Goal: Feedback & Contribution: Contribute content

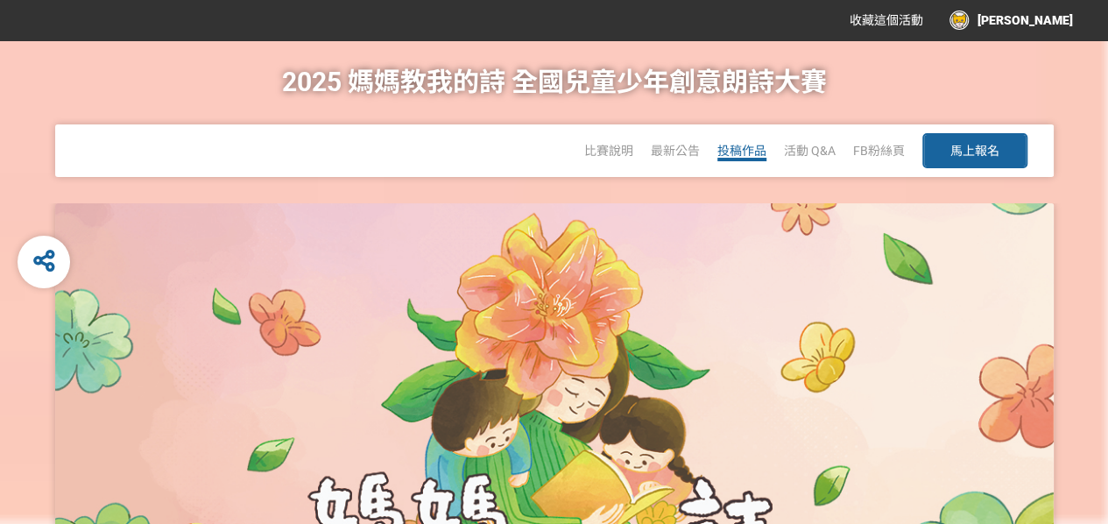
click at [743, 144] on span "投稿作品" at bounding box center [741, 151] width 49 height 14
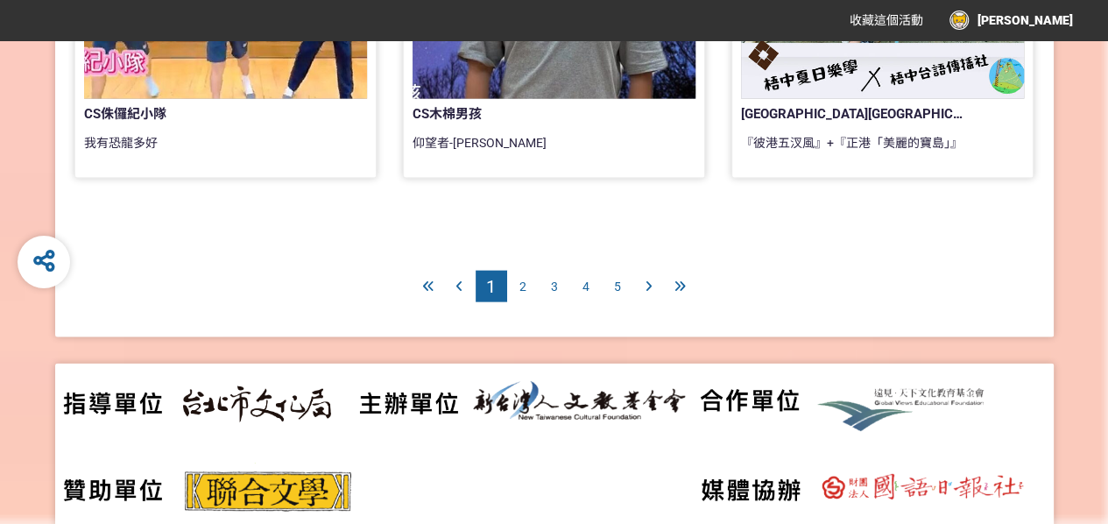
scroll to position [1845, 0]
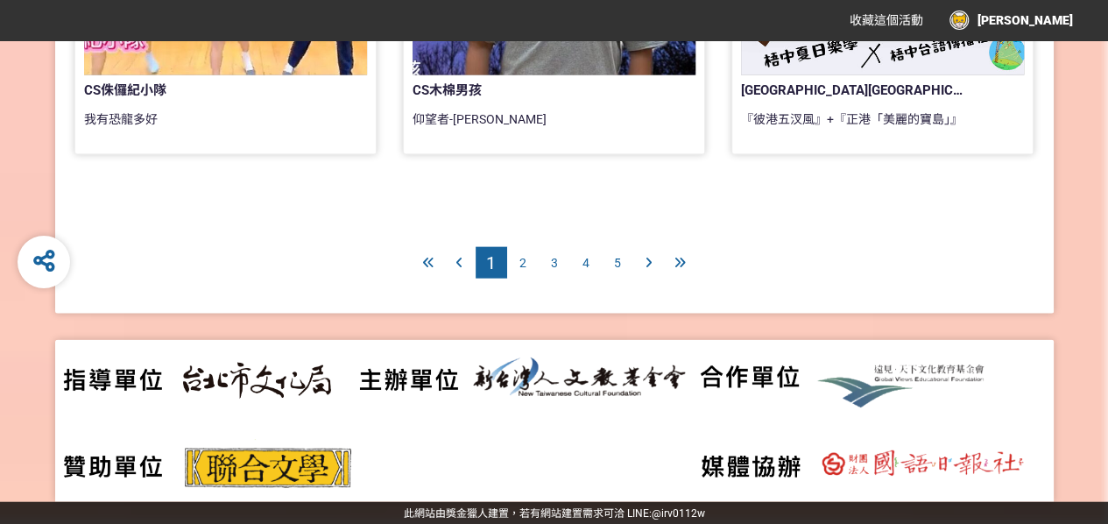
click at [615, 264] on span "5" at bounding box center [617, 263] width 7 height 14
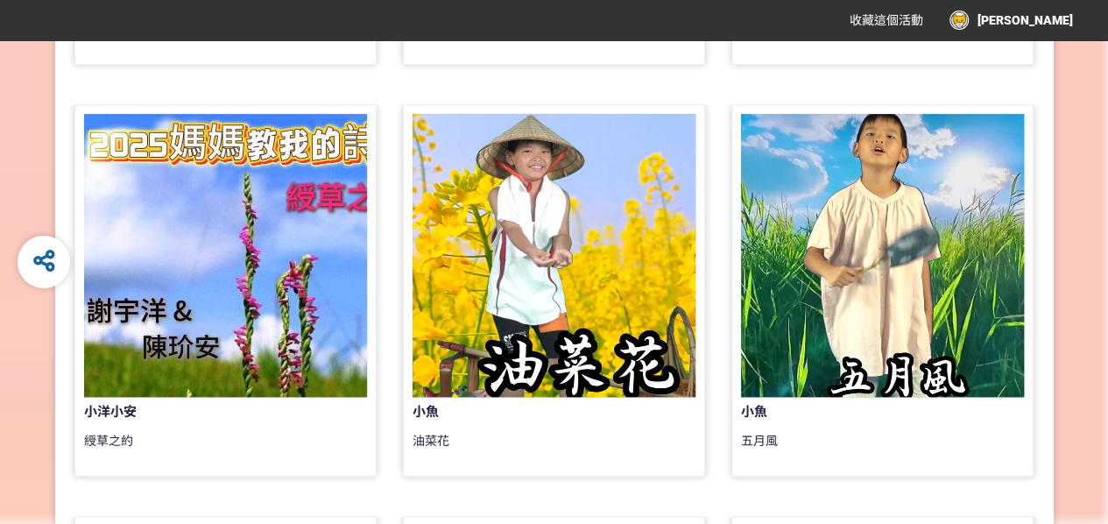
scroll to position [963, 0]
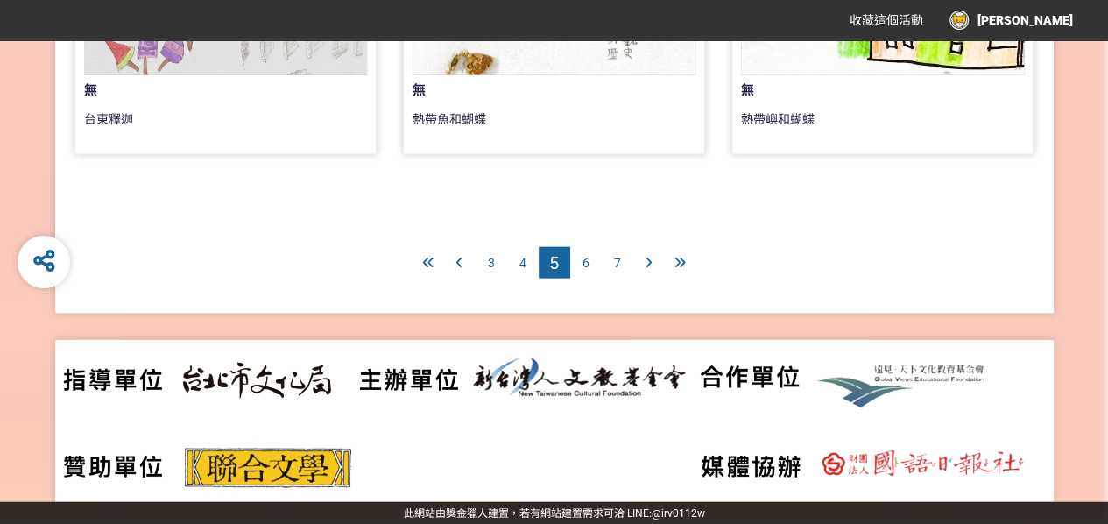
click at [585, 268] on span "6" at bounding box center [585, 263] width 7 height 14
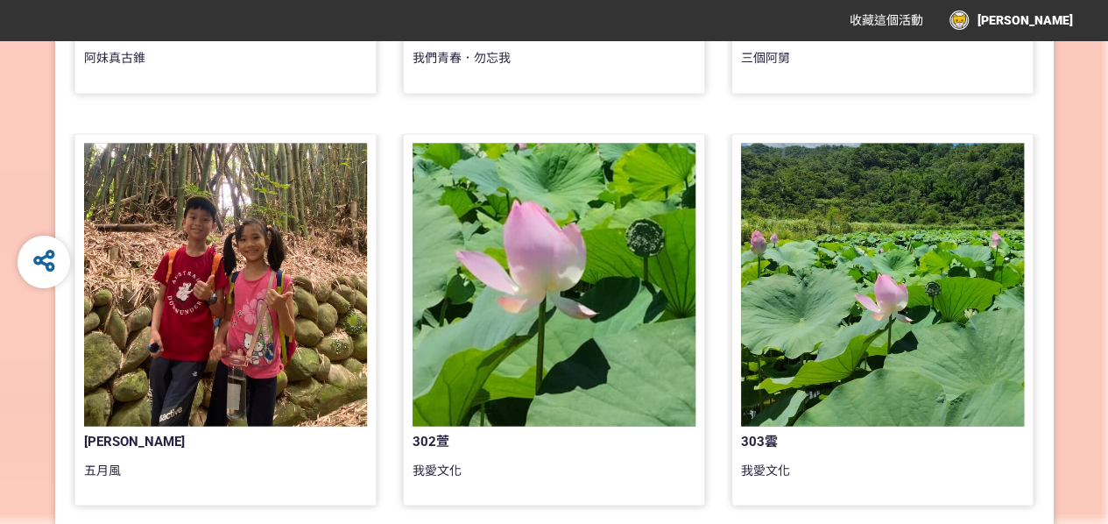
scroll to position [1757, 0]
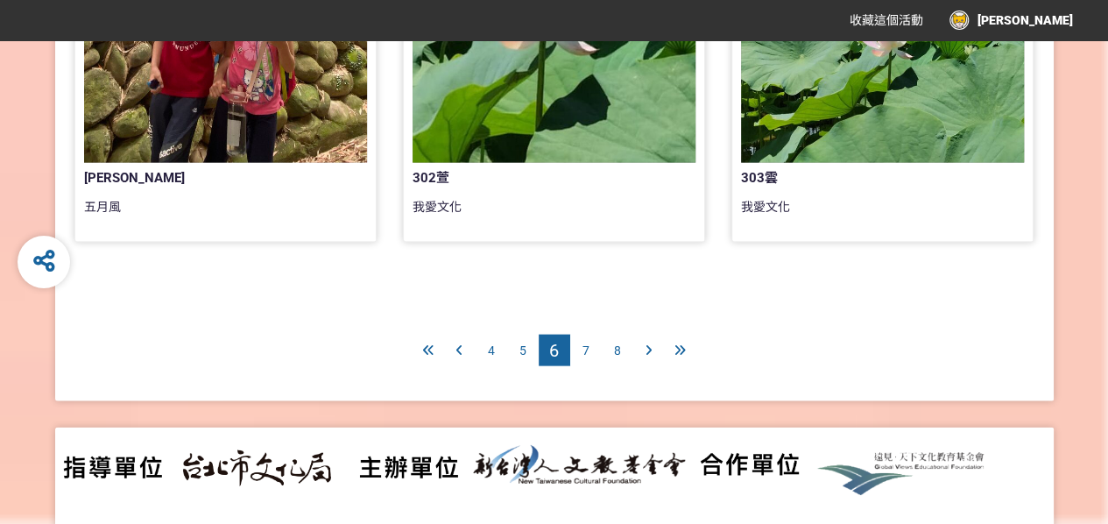
click at [586, 351] on span "7" at bounding box center [585, 350] width 7 height 14
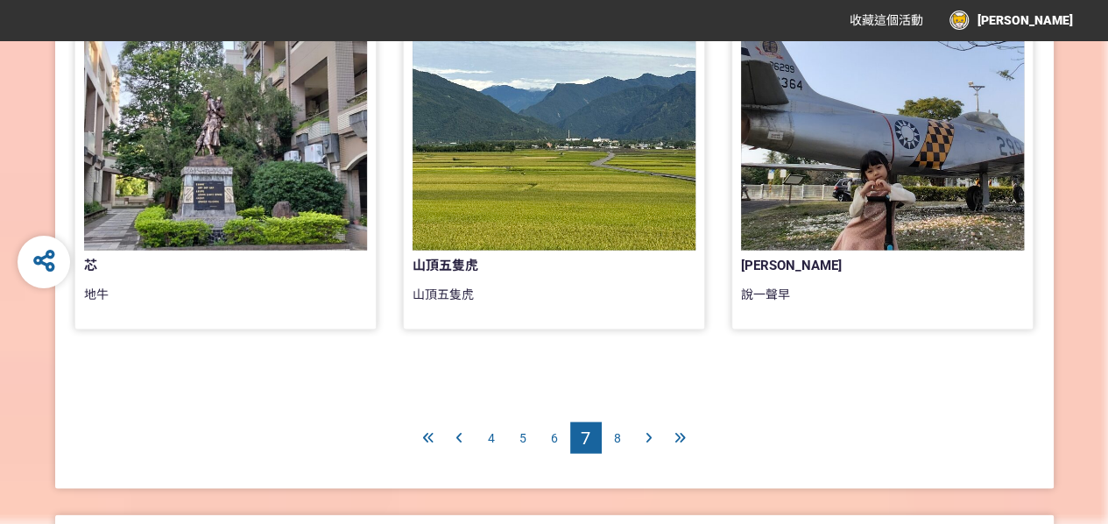
scroll to position [1756, 0]
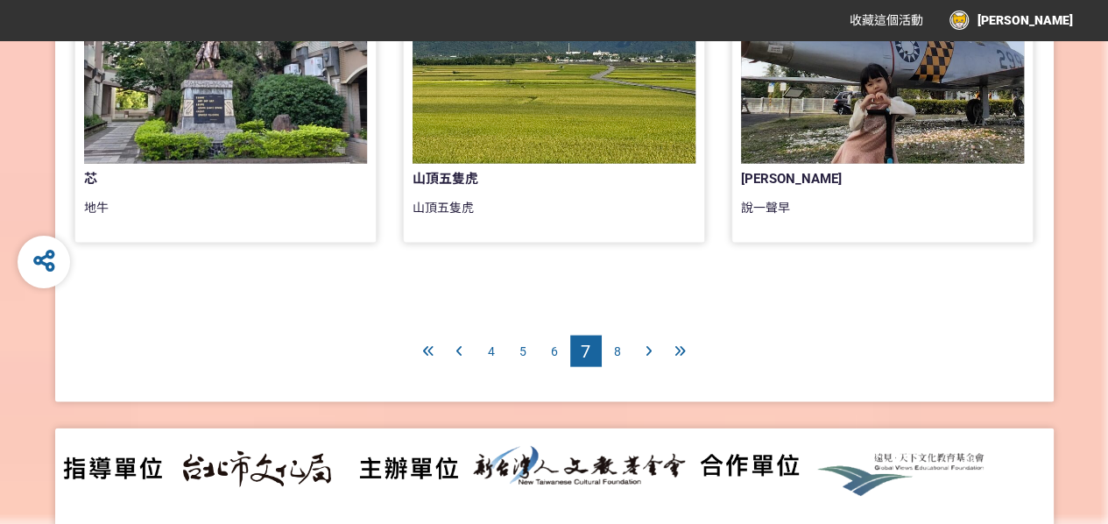
click at [611, 348] on div "8" at bounding box center [617, 351] width 32 height 32
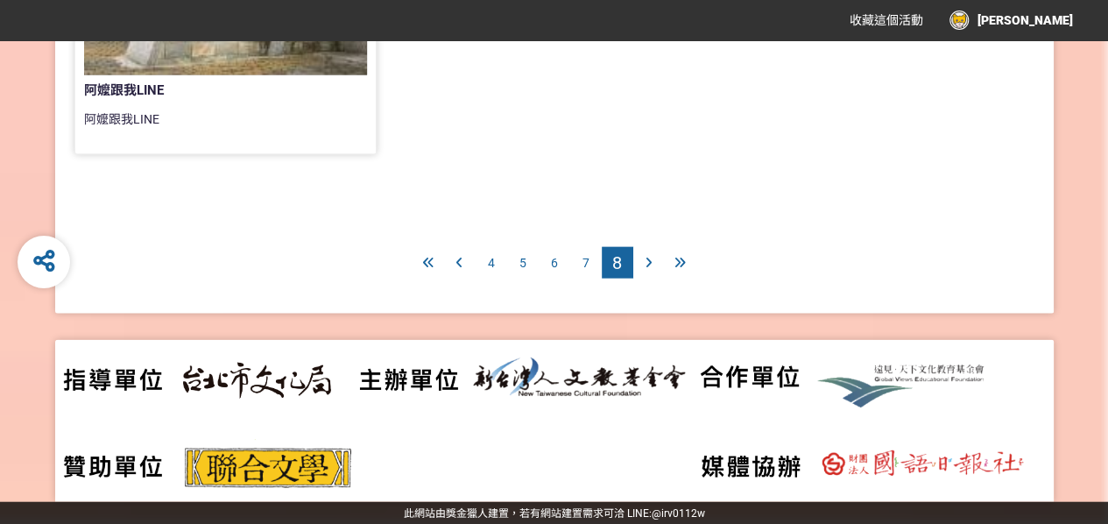
click at [582, 264] on span "7" at bounding box center [585, 263] width 7 height 14
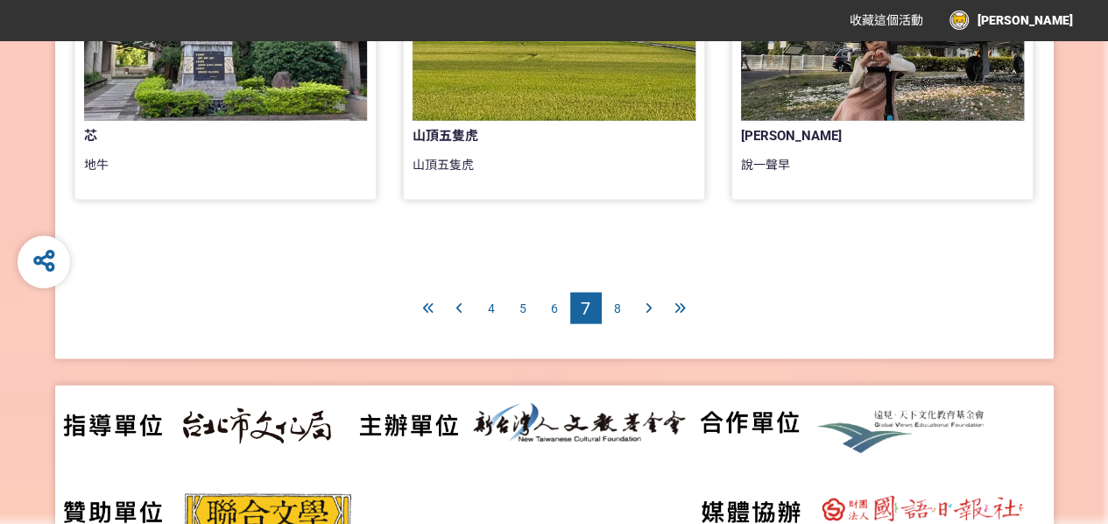
scroll to position [1845, 0]
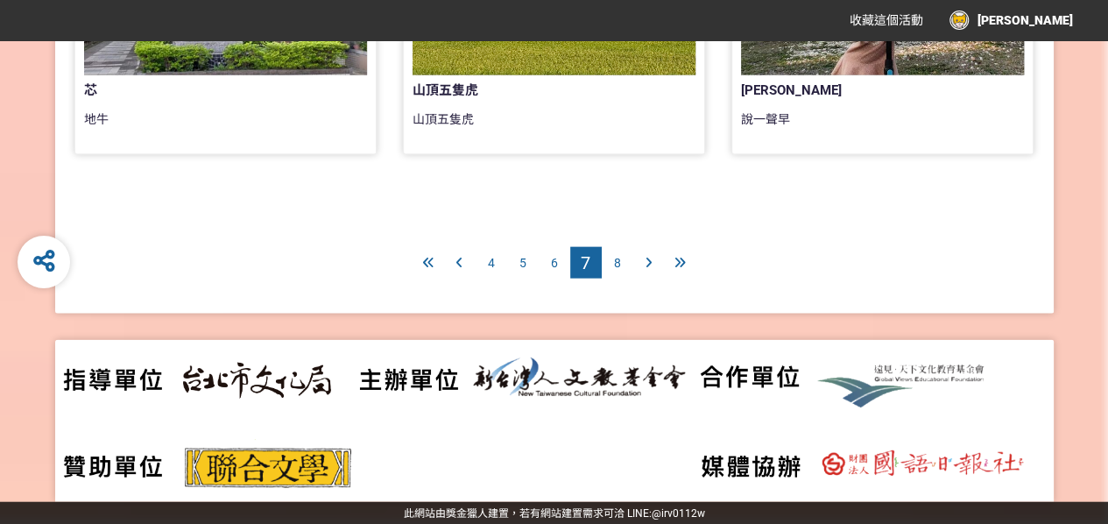
click at [556, 269] on div "6" at bounding box center [554, 263] width 32 height 32
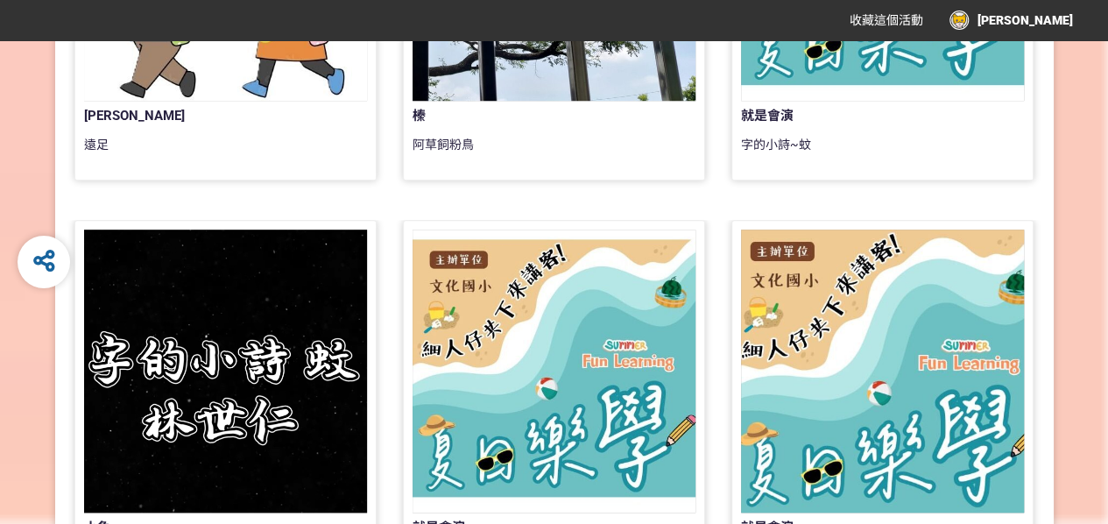
scroll to position [700, 0]
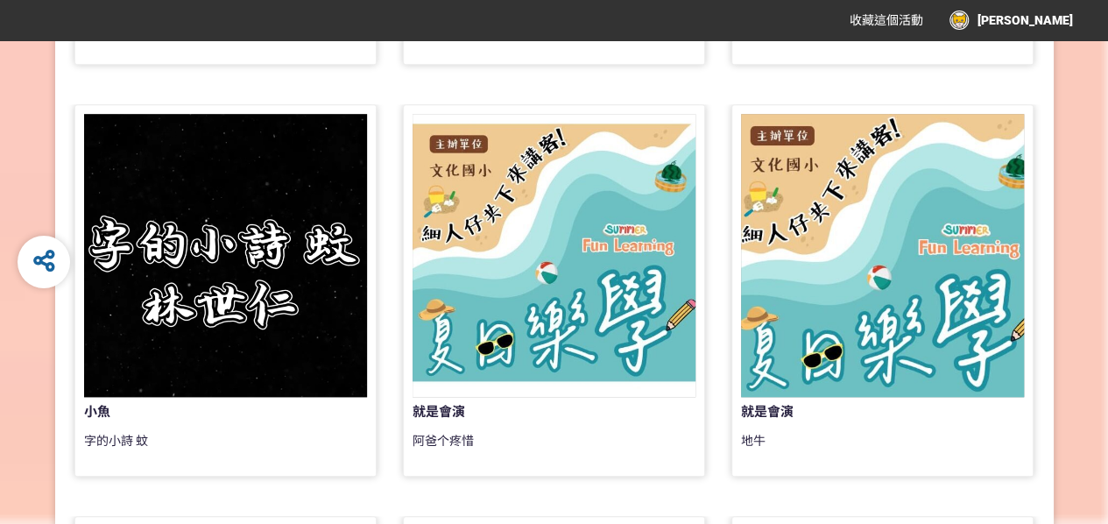
click at [233, 379] on div at bounding box center [225, 255] width 283 height 283
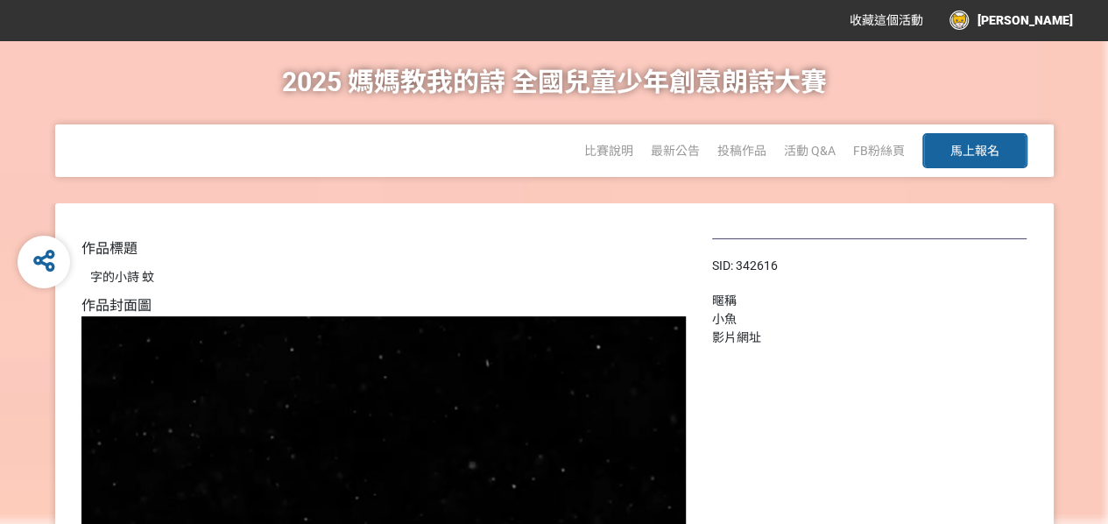
click at [972, 158] on button "馬上報名" at bounding box center [974, 150] width 105 height 35
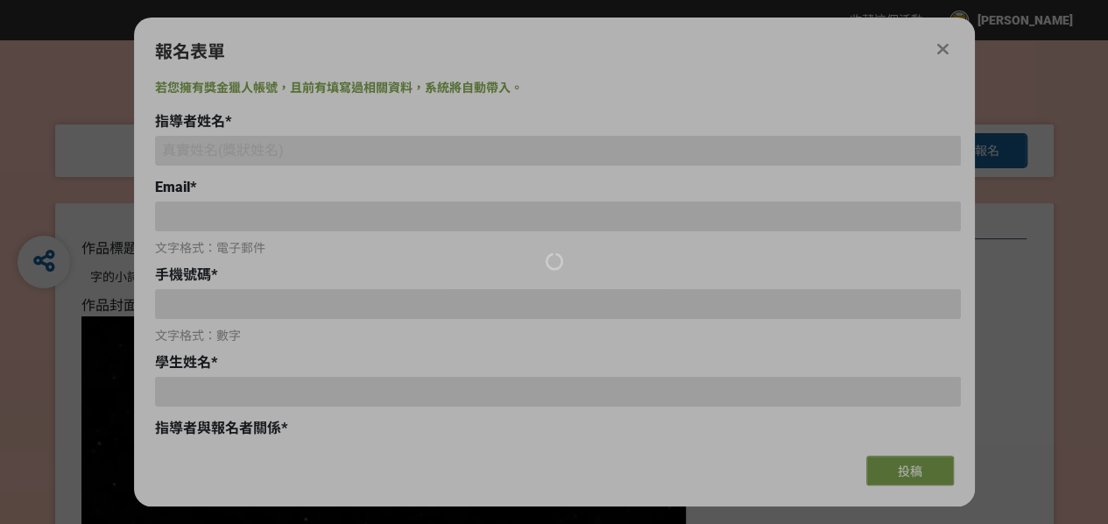
type input "[EMAIL_ADDRESS][DOMAIN_NAME]"
type input "0982311419"
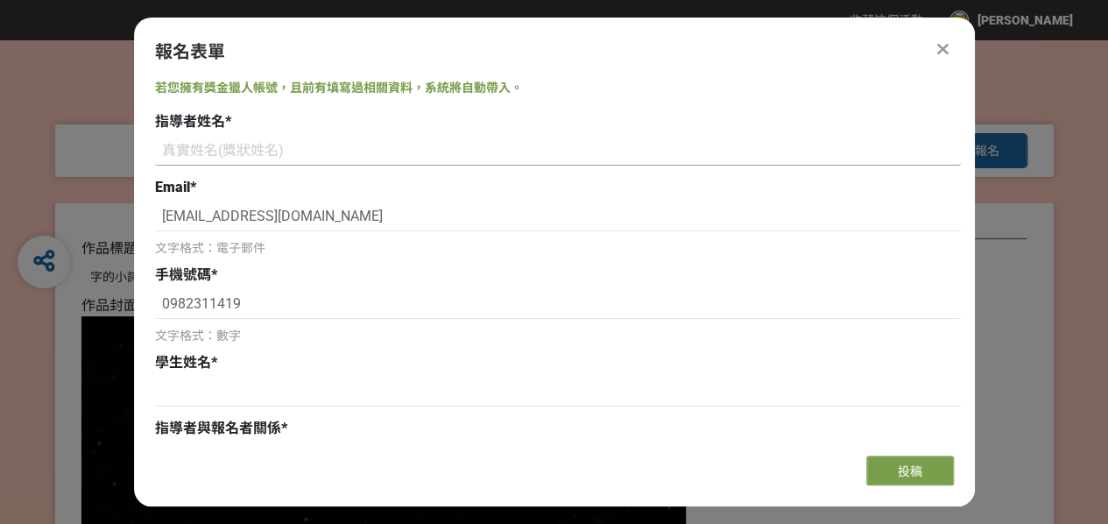
click at [254, 148] on input at bounding box center [557, 151] width 805 height 30
type input "[PERSON_NAME]"
click at [289, 297] on input "0982311419" at bounding box center [557, 304] width 805 height 30
click at [290, 297] on input "0982311419" at bounding box center [557, 304] width 805 height 30
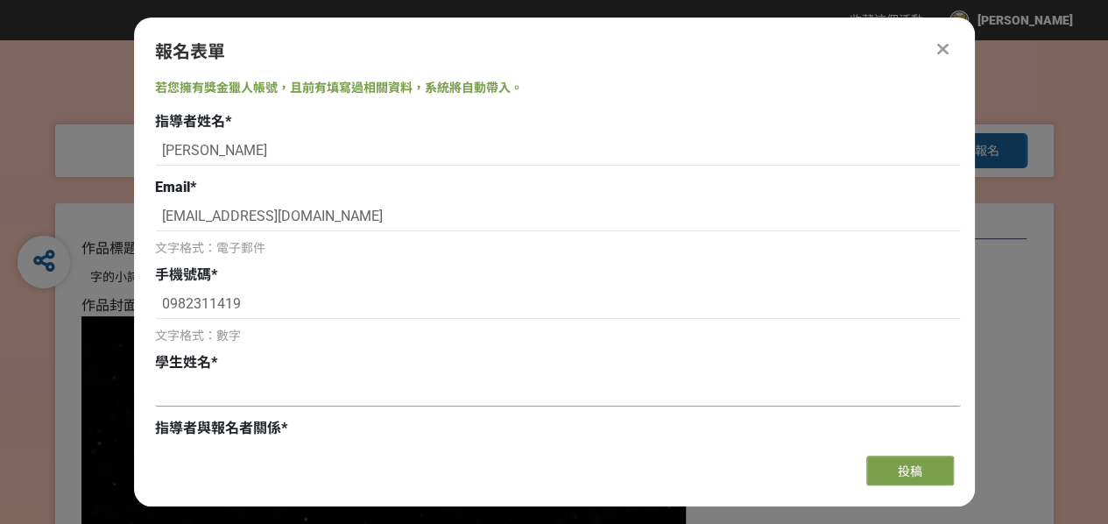
click at [296, 403] on input at bounding box center [557, 391] width 805 height 30
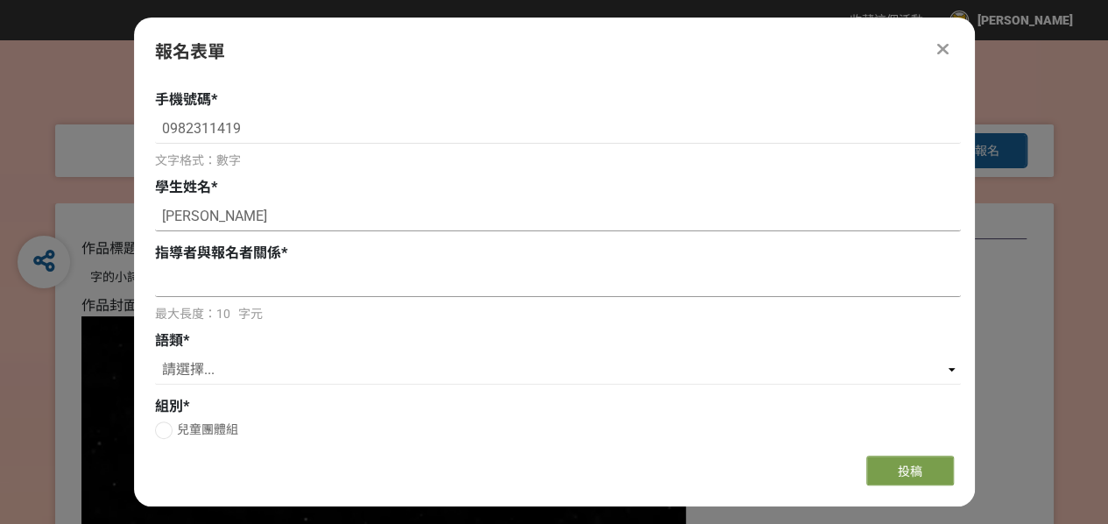
type input "[PERSON_NAME]"
click at [279, 288] on input at bounding box center [557, 282] width 805 height 30
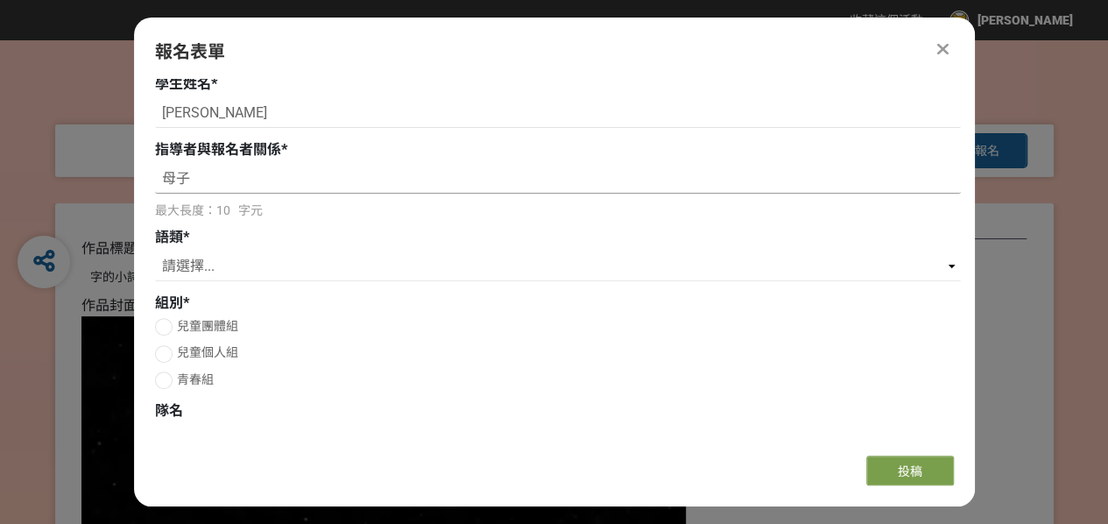
scroll to position [350, 0]
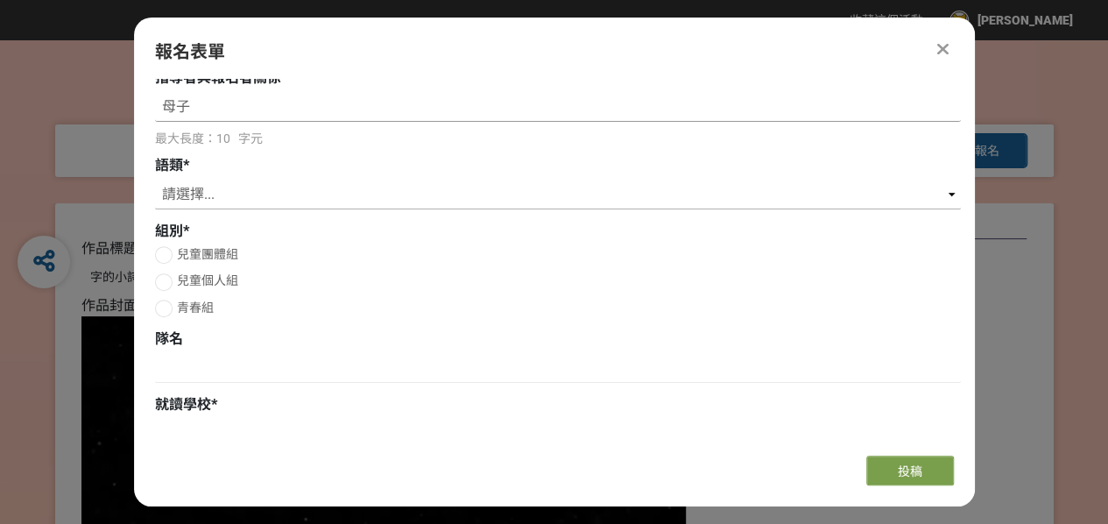
type input "母子"
click at [229, 193] on select "請選擇... 國語 閩南語 客語 英語" at bounding box center [557, 194] width 805 height 30
select select "閩南語"
click at [155, 179] on select "請選擇... 國語 閩南語 客語 英語" at bounding box center [557, 194] width 805 height 30
click at [167, 283] on div at bounding box center [164, 282] width 18 height 18
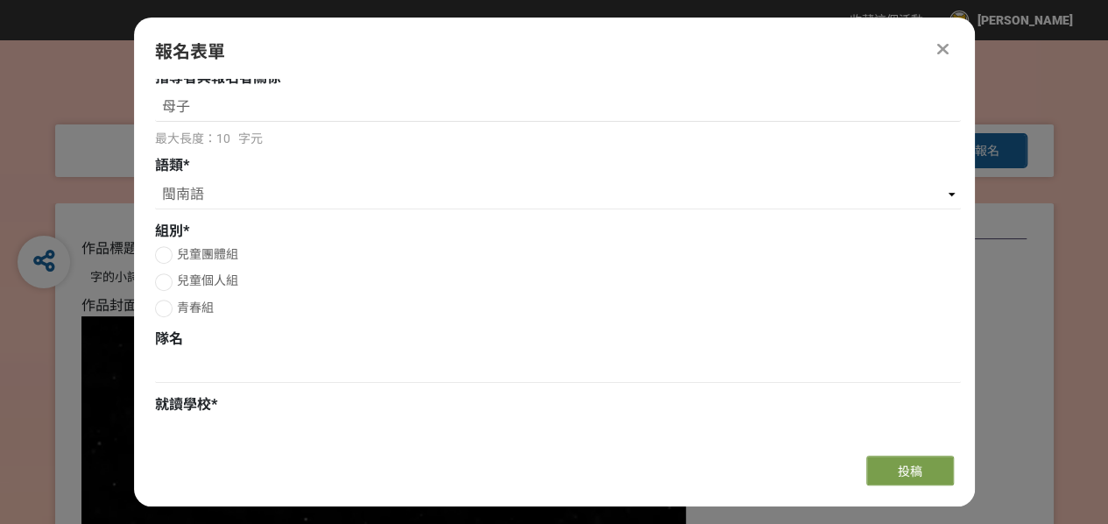
radio input "true"
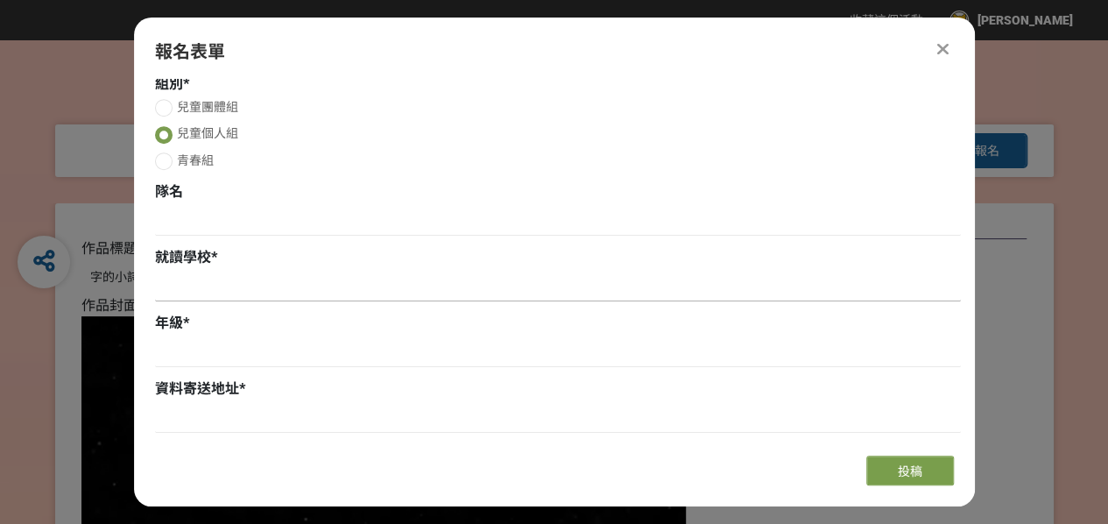
scroll to position [525, 0]
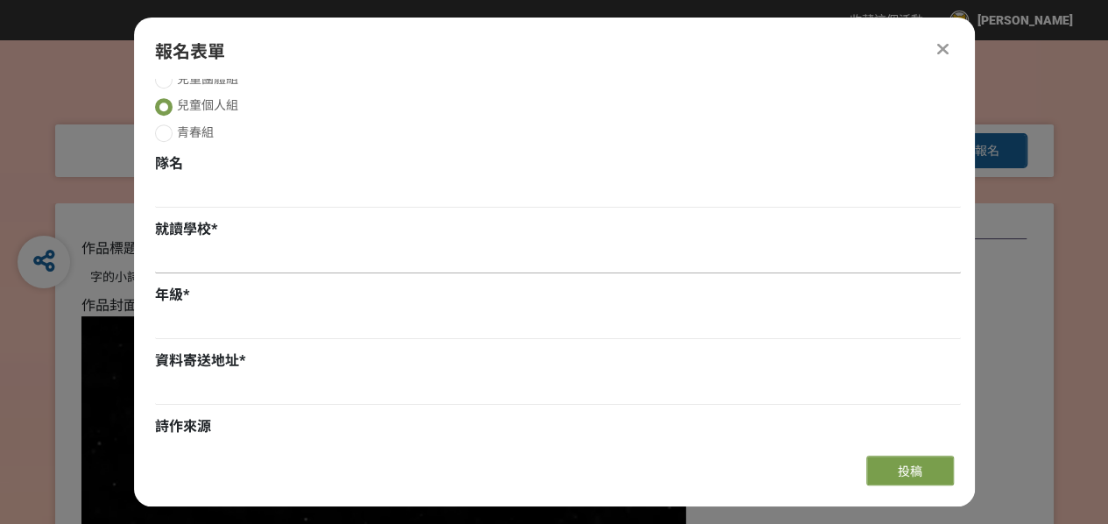
click at [238, 268] on input at bounding box center [557, 258] width 805 height 30
type input "思賢國小"
click at [238, 321] on input at bounding box center [557, 324] width 805 height 30
type input "四"
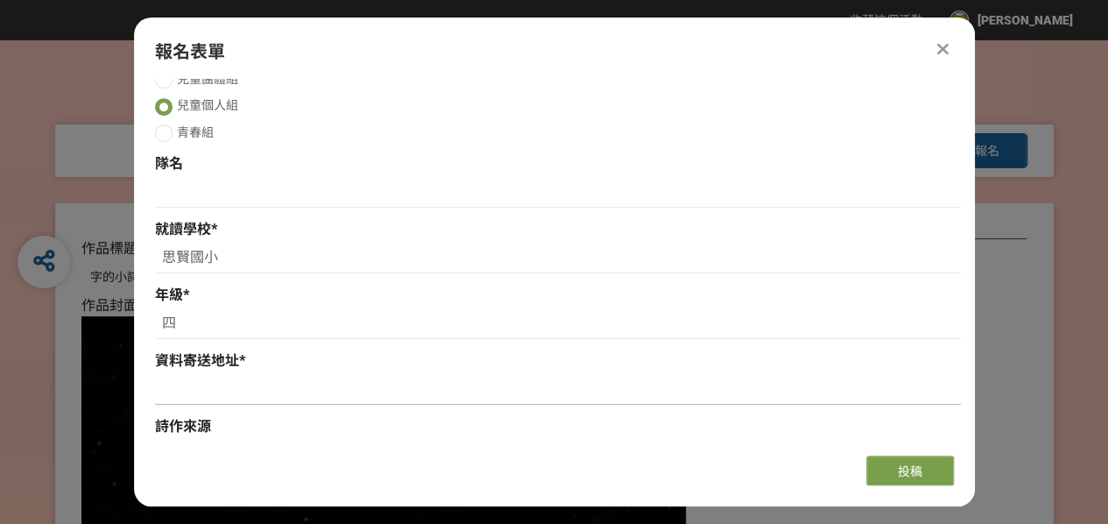
click at [240, 384] on input at bounding box center [557, 390] width 805 height 30
click at [161, 386] on input "[STREET_ADDRESS]樓" at bounding box center [557, 390] width 805 height 30
click at [357, 395] on input "[STREET_ADDRESS]" at bounding box center [557, 390] width 805 height 30
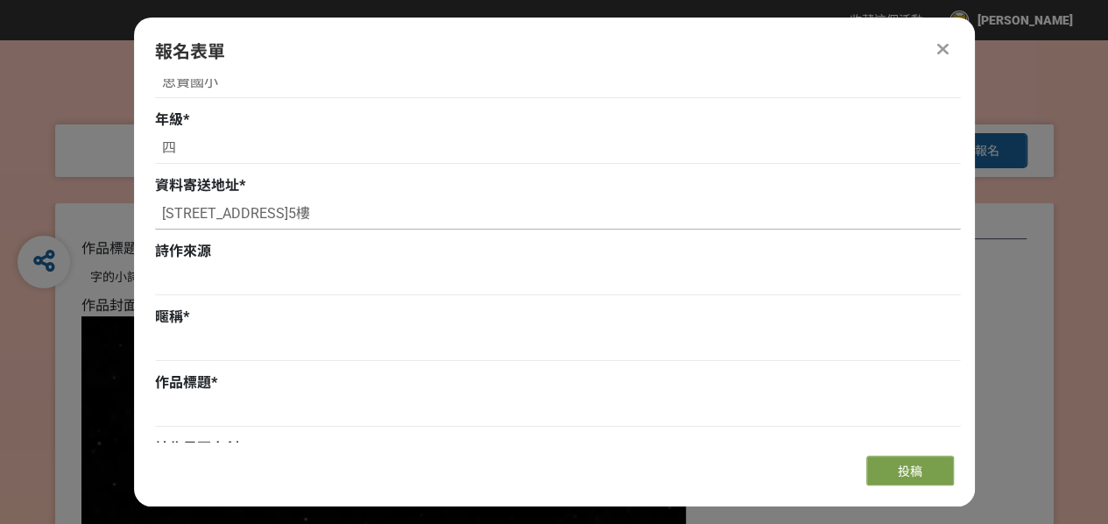
scroll to position [788, 0]
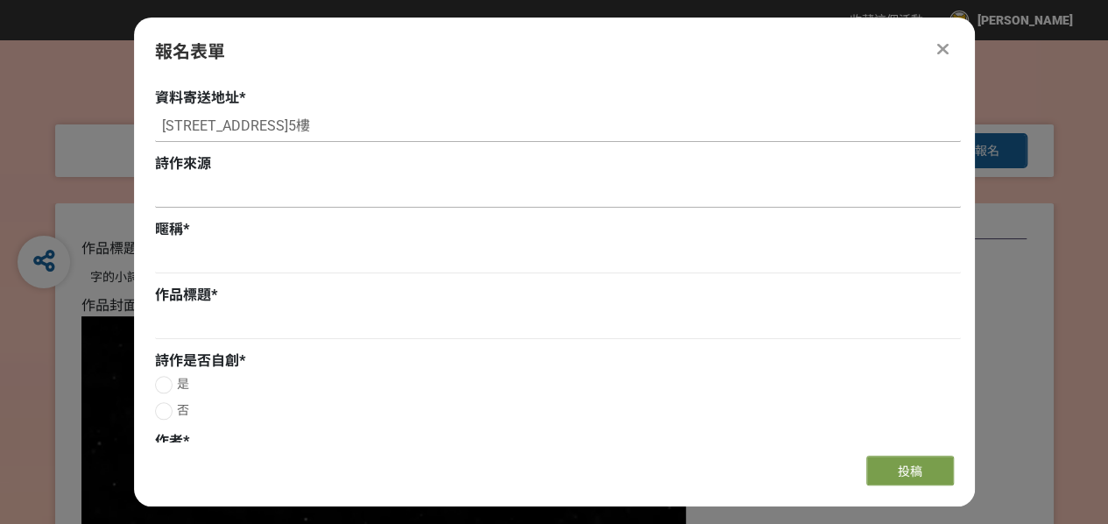
type input "[STREET_ADDRESS]5樓"
click at [236, 195] on input at bounding box center [557, 193] width 805 height 30
click at [163, 411] on div at bounding box center [164, 411] width 18 height 18
radio input "true"
click at [319, 245] on input at bounding box center [557, 258] width 805 height 30
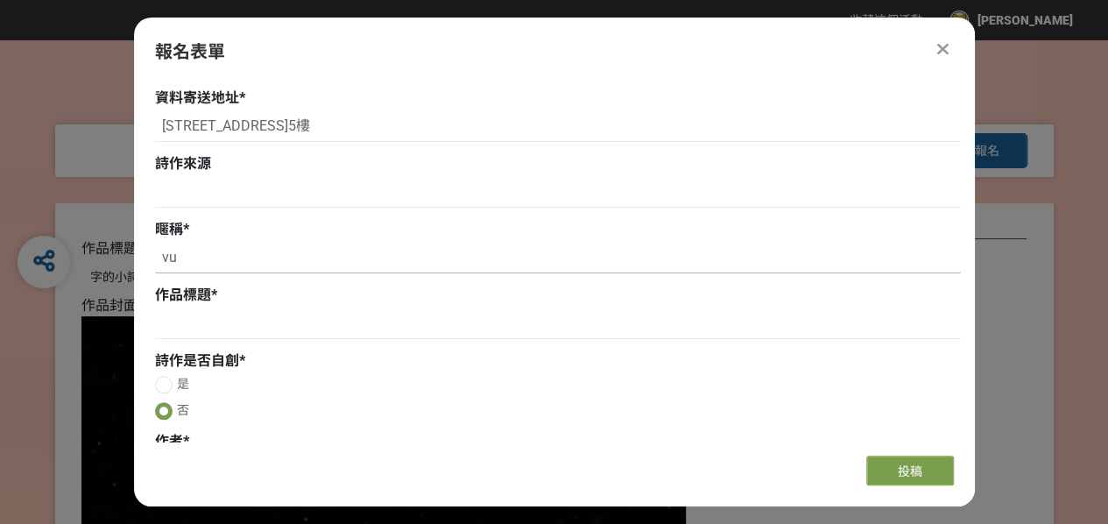
type input "v"
type input "小諾"
click at [322, 325] on input at bounding box center [557, 324] width 805 height 30
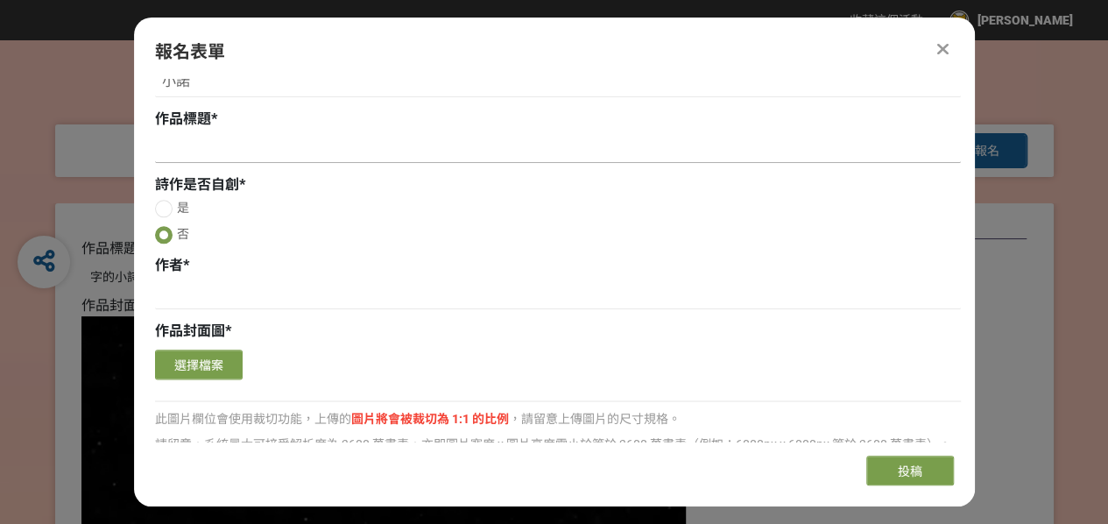
scroll to position [963, 0]
click at [222, 364] on button "選擇檔案" at bounding box center [199, 365] width 88 height 30
click at [192, 370] on button "選擇檔案" at bounding box center [199, 365] width 88 height 30
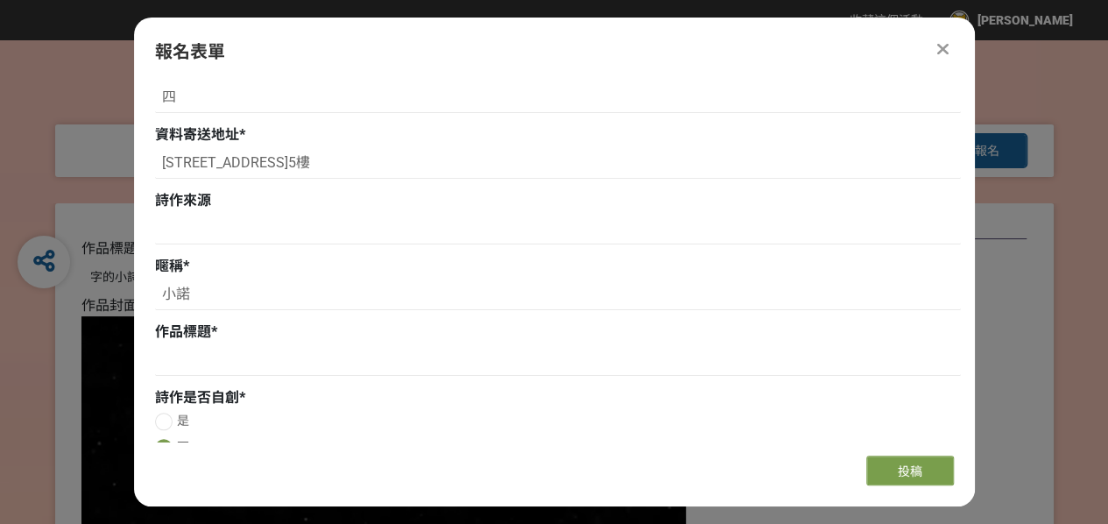
scroll to position [788, 0]
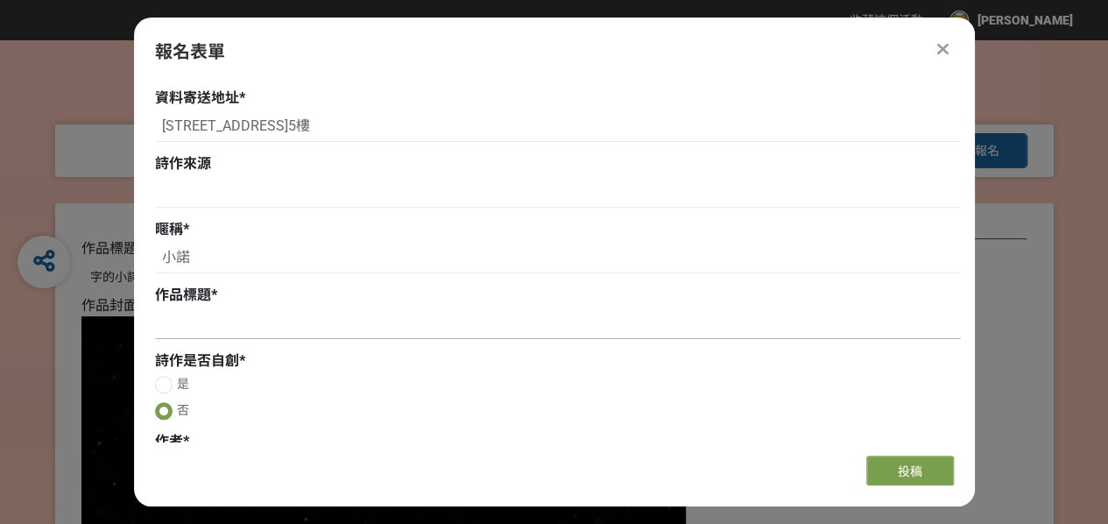
click at [312, 332] on input at bounding box center [557, 324] width 805 height 30
paste input "假使 我 是 太空人"
click at [445, 325] on input "假使我是太空人" at bounding box center [557, 324] width 805 height 30
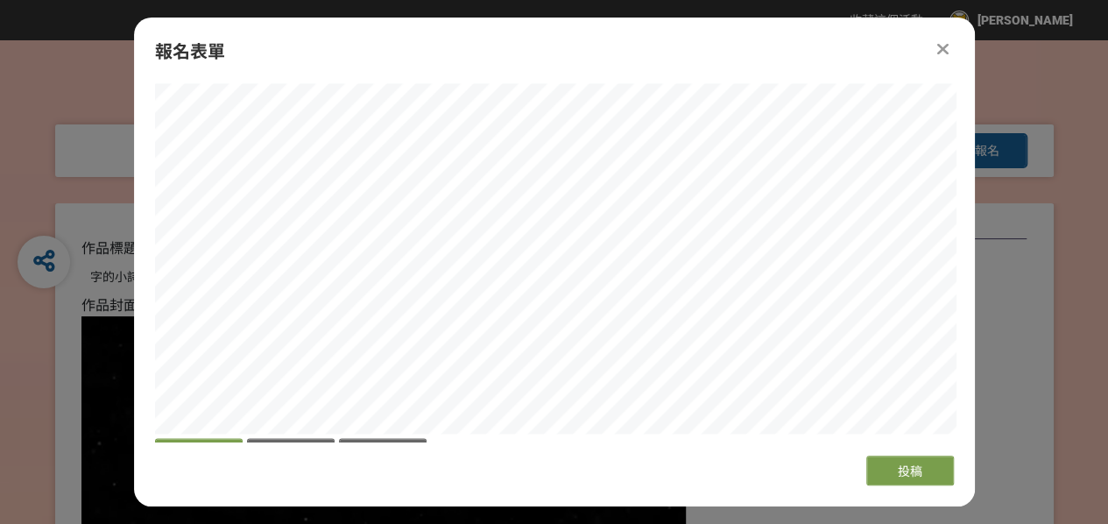
scroll to position [1313, 0]
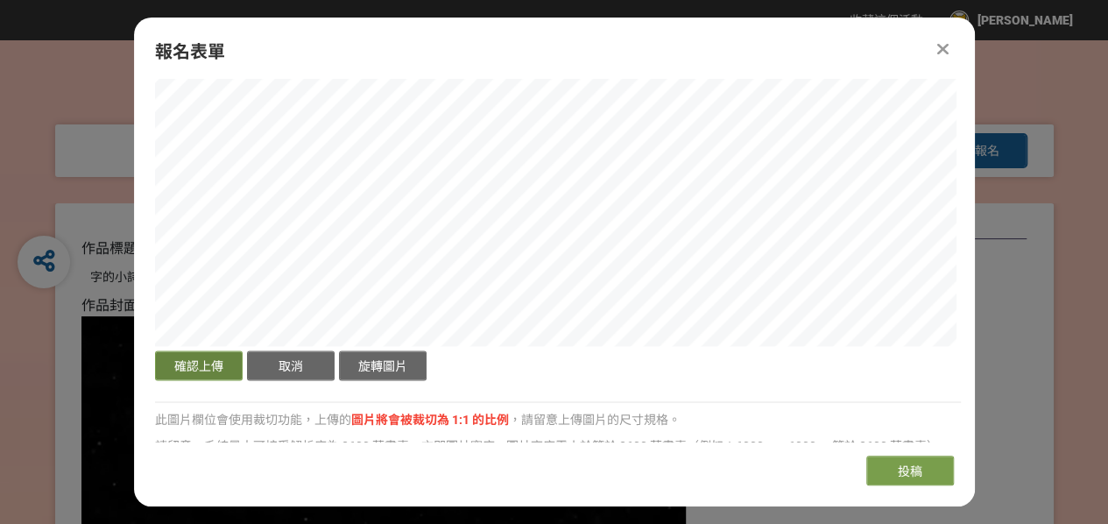
type input "假使我是太空人"
click at [187, 358] on button "確認上傳" at bounding box center [199, 365] width 88 height 30
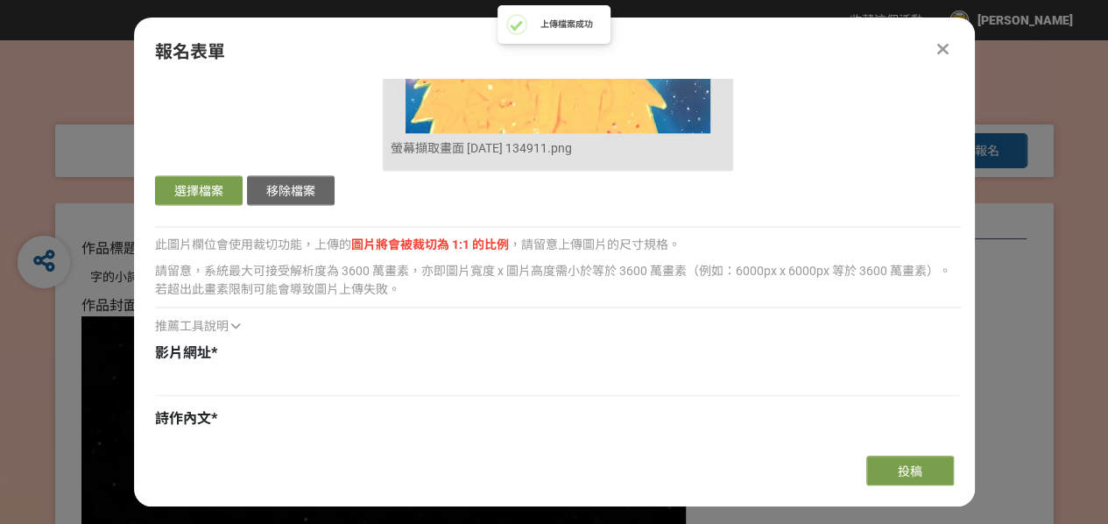
scroll to position [1644, 0]
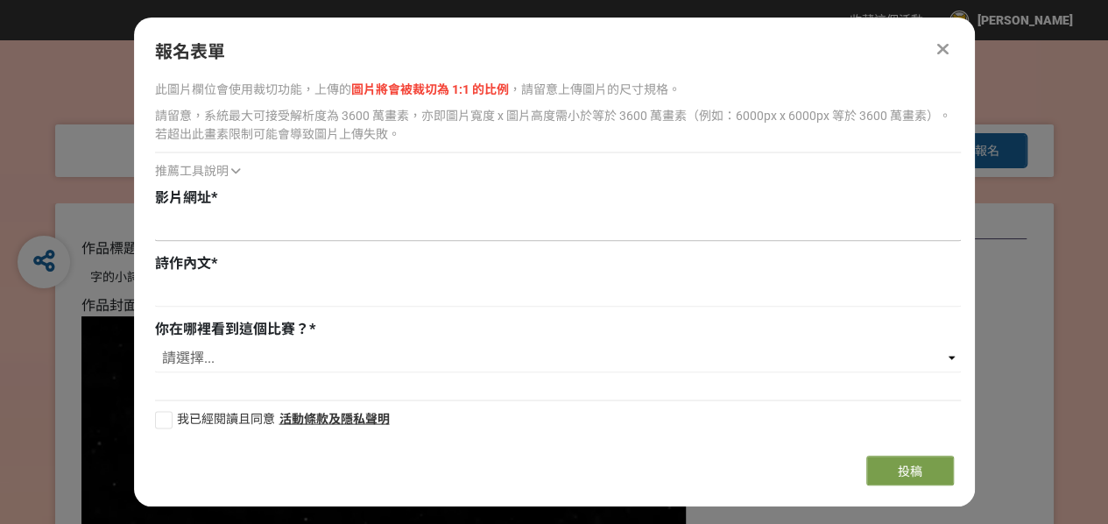
click at [246, 236] on input at bounding box center [557, 226] width 805 height 30
paste input "[URL][DOMAIN_NAME]"
type input "[URL][DOMAIN_NAME]"
click at [224, 299] on input at bounding box center [557, 292] width 805 height 30
paste input "lo i d sit ame -con0581.5，「adipis」eli。 se-do eiu te inci-utlab-etd ma a e adm， …"
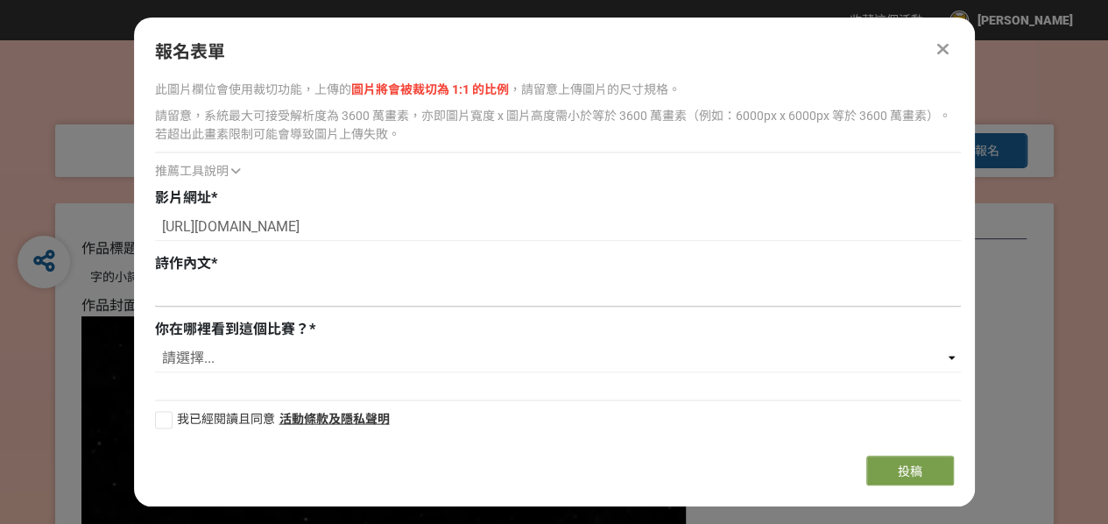
type input "lo i d sit ame -con0581.5，「adipis」eli。 se-do eiu te inci-utlab-etd ma a e adm， …"
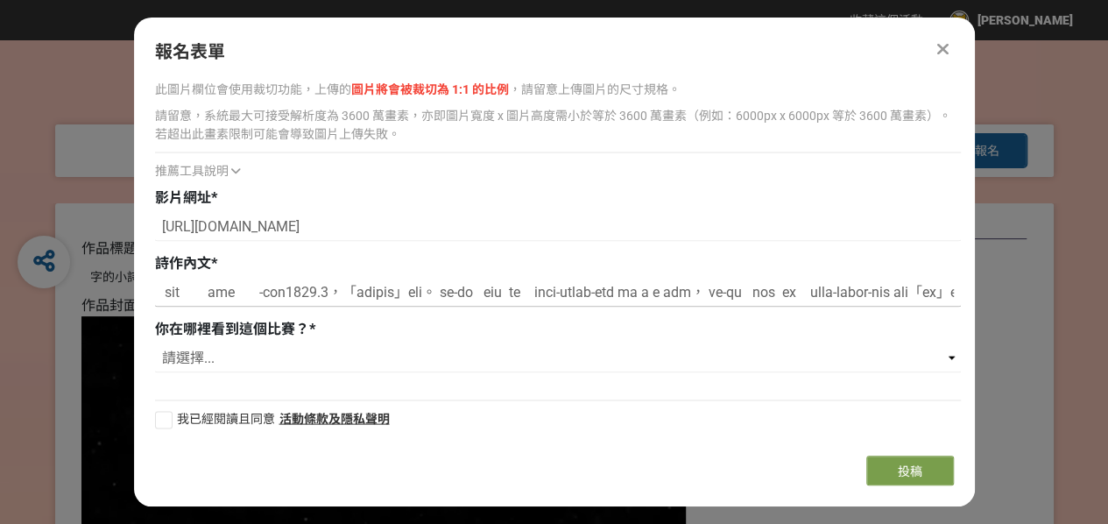
scroll to position [0, 0]
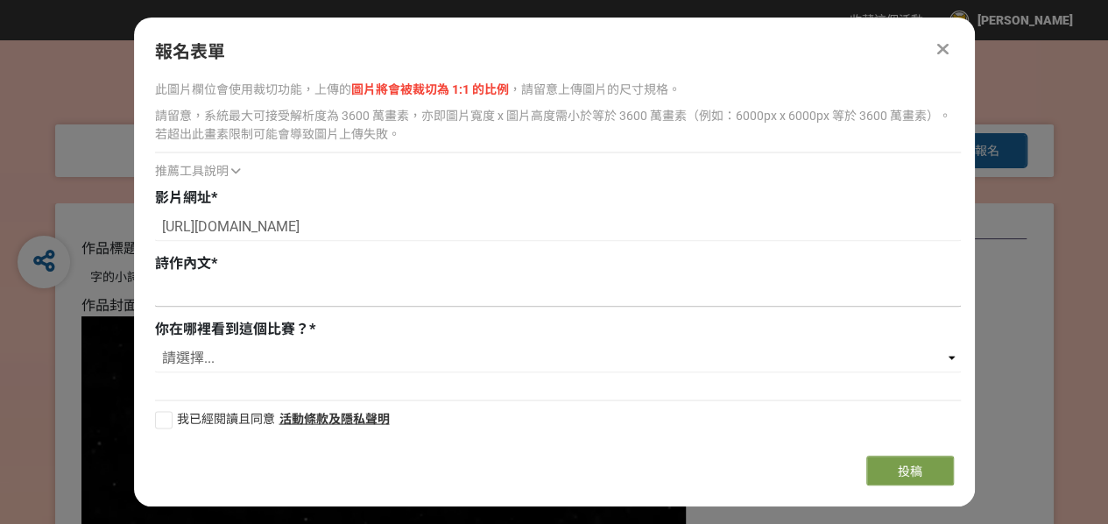
paste input "假使我是太空人， 我吥駛「海盜」太空船。 我欲駛一台「台灣號」， 去天頂的銀河遊覽蹉跎， 抾寡會發光的蚶仔殼佮珠寶。 轉來了後， 送一粒八兩重的寶石予爸爸， …"
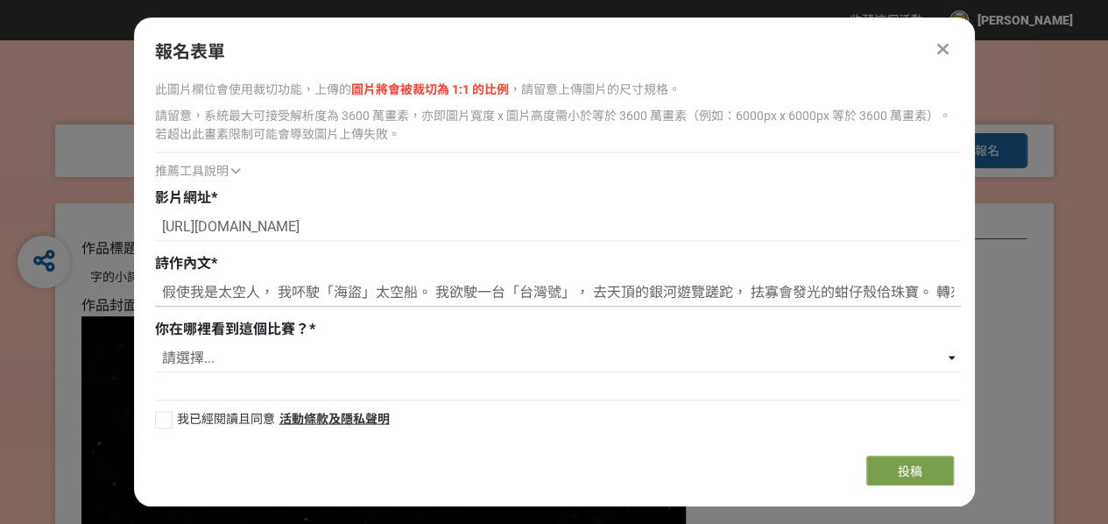
scroll to position [0, 872]
type input "假使我是太空人， 我吥駛「海盜」太空船。 我欲駛一台「台灣號」， 去天頂的銀河遊覽蹉跎， 抾寡會發光的蚶仔殼佮珠寶。 轉來了後， 送一粒八兩重的寶石予爸爸， …"
click at [287, 356] on select "請選擇... 獎金獵人網站 Facebook / Instagram 校園講座 / 老師系上推薦 電子郵件 海報 其他" at bounding box center [557, 357] width 805 height 30
select select "校園講座 / 老師系上推薦"
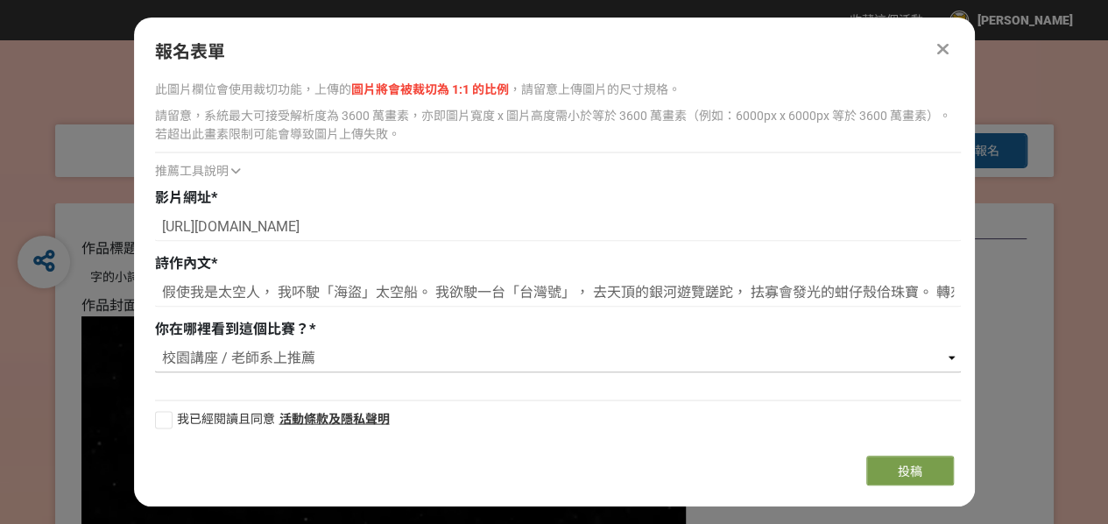
click at [155, 342] on select "請選擇... 獎金獵人網站 Facebook / Instagram 校園講座 / 老師系上推薦 電子郵件 海報 其他" at bounding box center [557, 357] width 805 height 30
click at [168, 418] on div at bounding box center [164, 420] width 18 height 18
checkbox input "true"
click at [886, 468] on button "投稿" at bounding box center [910, 470] width 88 height 30
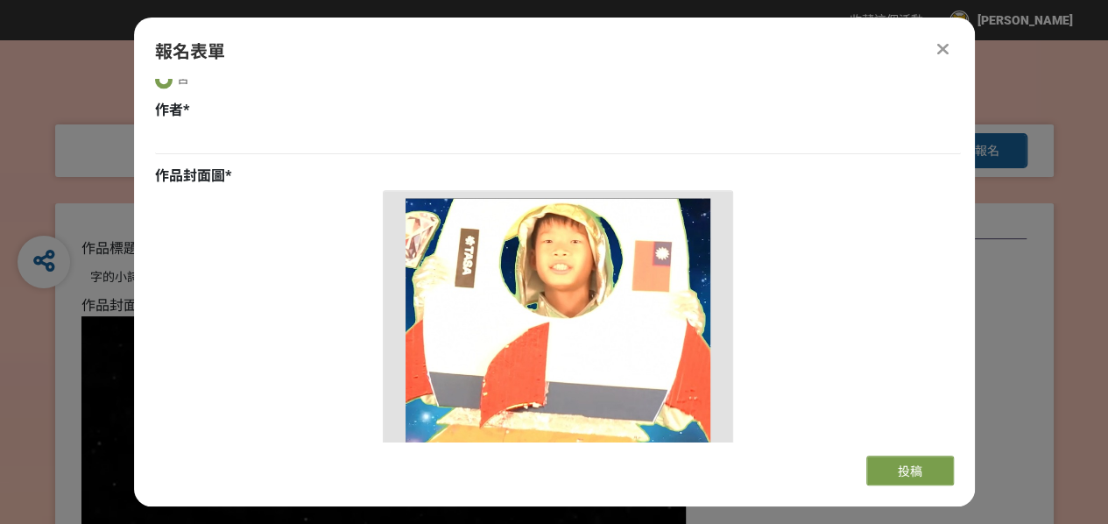
scroll to position [1031, 0]
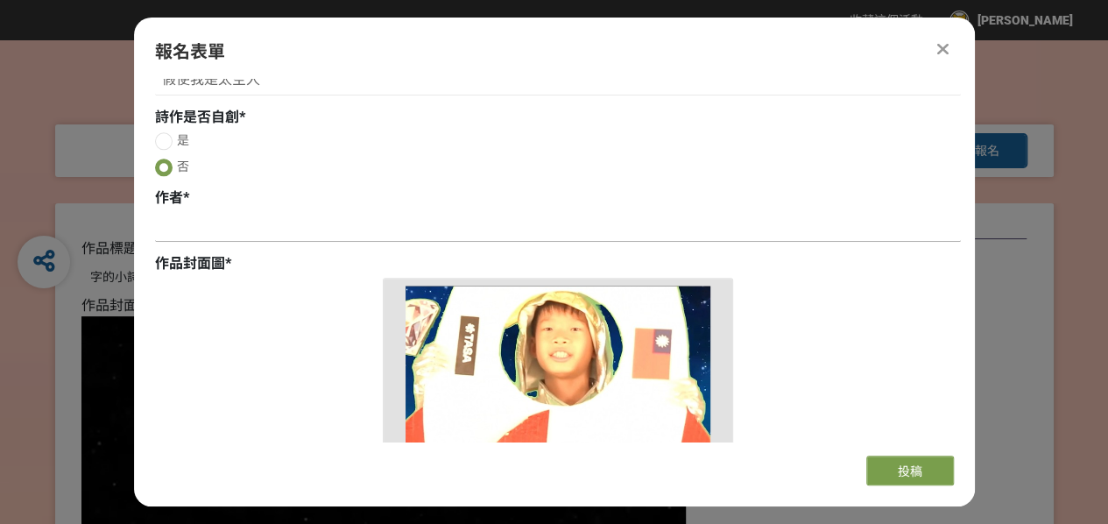
click at [218, 230] on input at bounding box center [557, 227] width 805 height 30
type input "[PERSON_NAME]"
click at [884, 460] on button "投稿" at bounding box center [910, 470] width 88 height 30
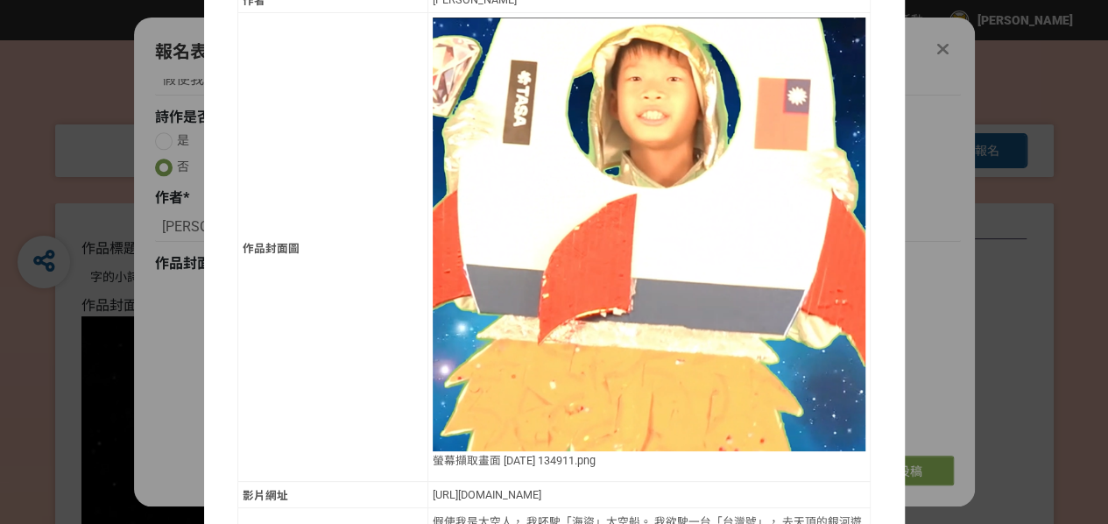
scroll to position [676, 0]
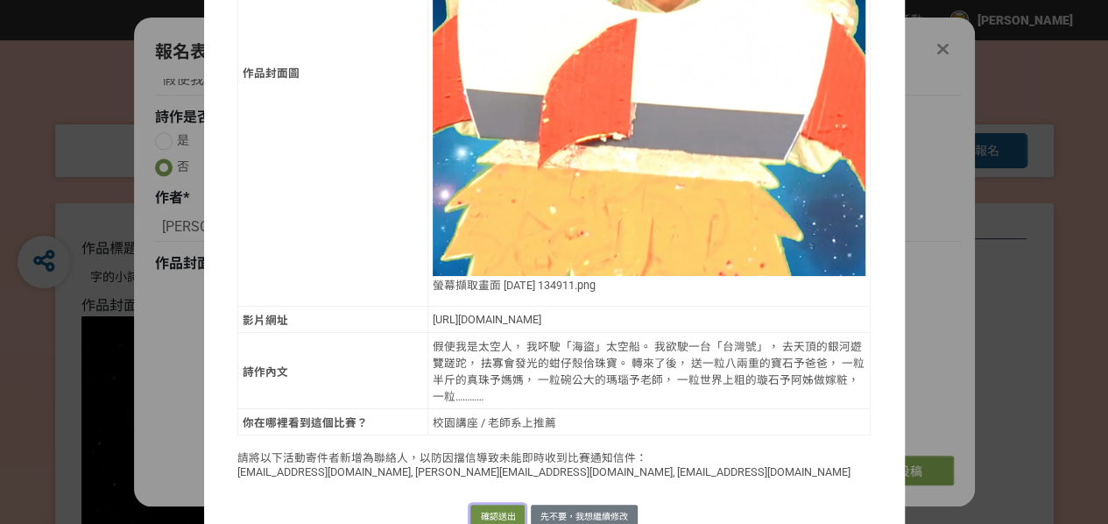
click at [496, 504] on button "確認送出" at bounding box center [497, 516] width 54 height 25
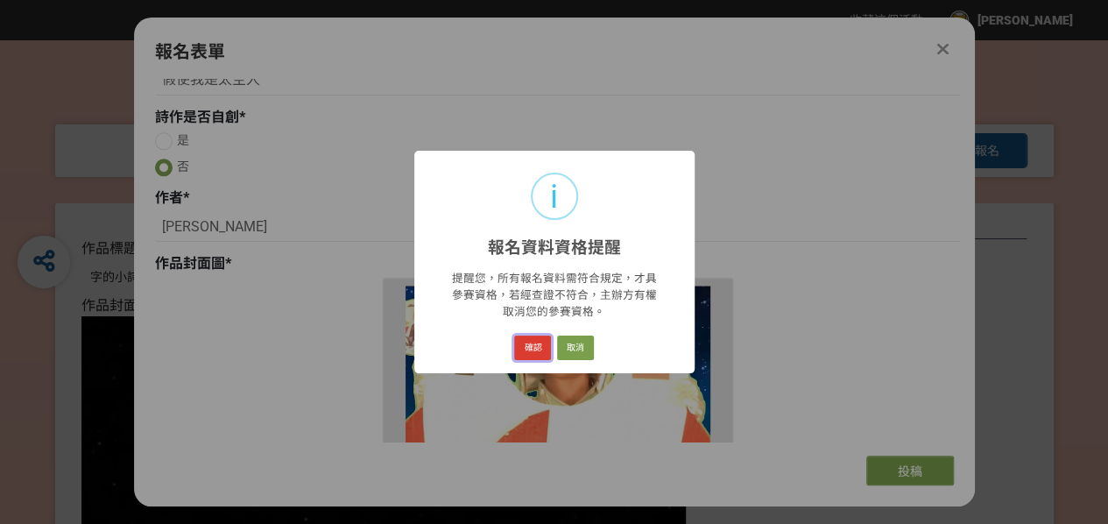
click at [536, 349] on button "確認" at bounding box center [532, 347] width 37 height 25
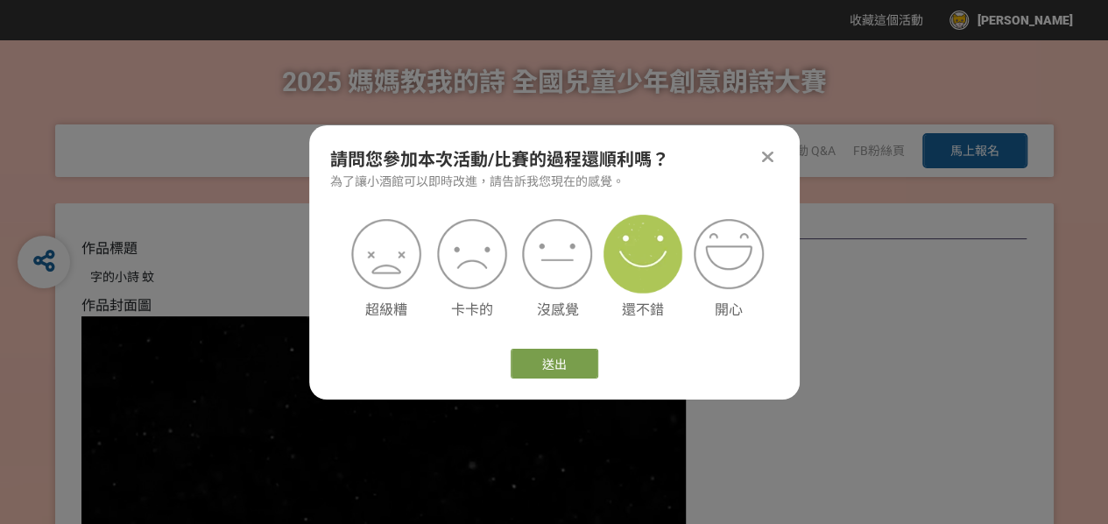
click at [639, 275] on img at bounding box center [642, 254] width 79 height 79
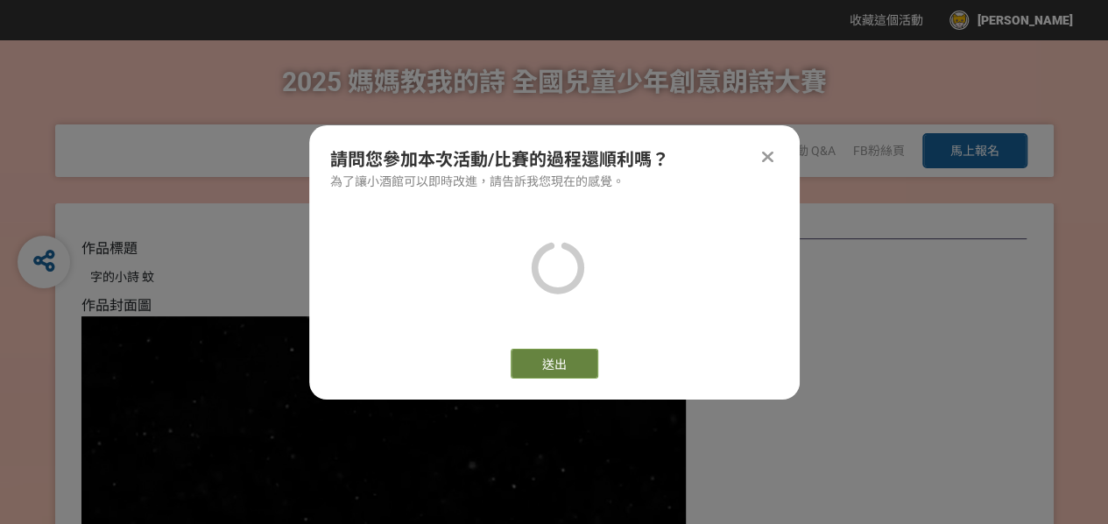
click at [568, 365] on button "送出" at bounding box center [554, 363] width 88 height 30
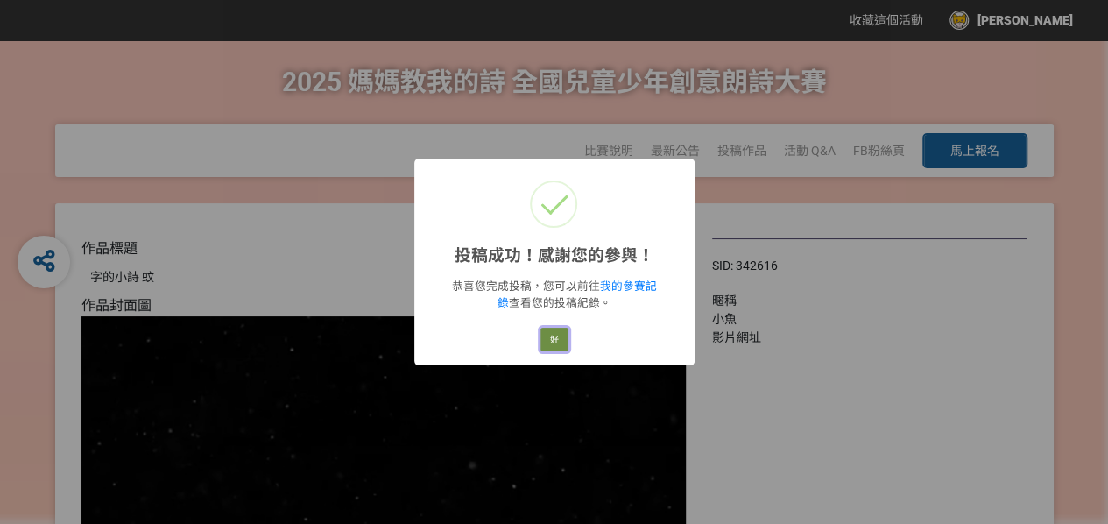
click at [548, 338] on button "好" at bounding box center [554, 339] width 28 height 25
